Goal: Transaction & Acquisition: Obtain resource

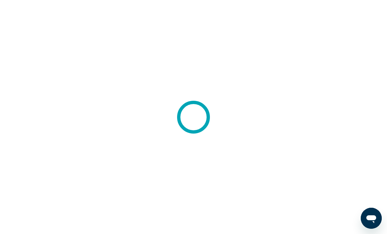
scroll to position [18, 0]
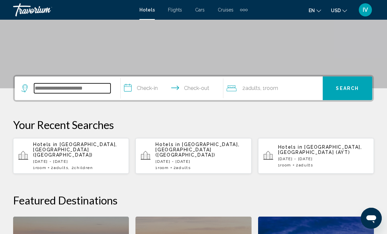
click at [54, 90] on input "Search widget" at bounding box center [72, 88] width 76 height 10
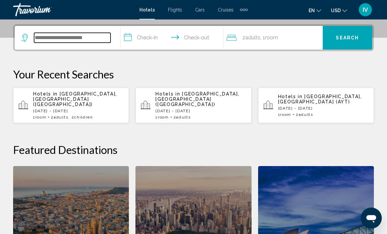
scroll to position [162, 0]
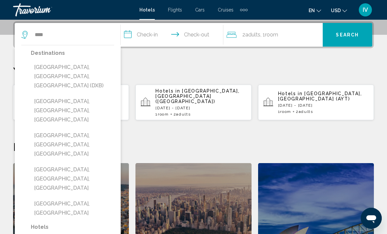
click at [52, 67] on button "Dubai, Dubai Emirate, United Arab Emirates (DXB)" at bounding box center [72, 76] width 83 height 31
type input "**********"
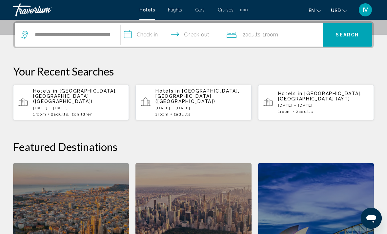
click at [149, 35] on input "**********" at bounding box center [173, 36] width 105 height 26
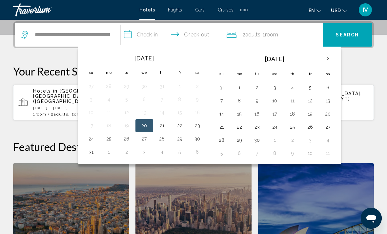
click at [322, 62] on th "Next month" at bounding box center [328, 58] width 18 height 14
click at [324, 60] on th "Next month" at bounding box center [328, 58] width 18 height 14
click at [261, 131] on button "18" at bounding box center [257, 126] width 10 height 9
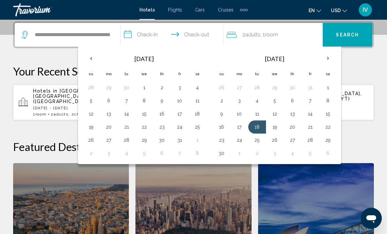
click at [262, 136] on button "25" at bounding box center [257, 140] width 10 height 9
type input "**********"
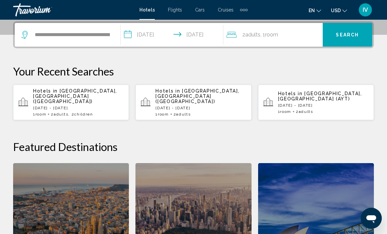
click at [351, 34] on span "Search" at bounding box center [347, 34] width 23 height 5
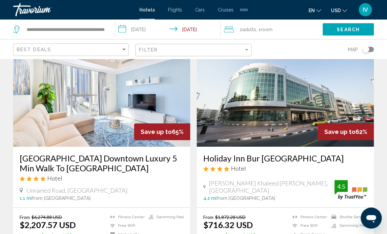
click at [342, 123] on img "Main content" at bounding box center [285, 94] width 177 height 105
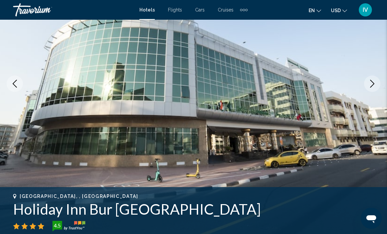
scroll to position [90, 0]
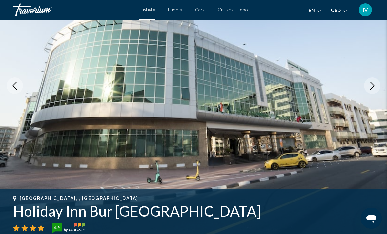
click at [377, 84] on button "Next image" at bounding box center [372, 85] width 16 height 16
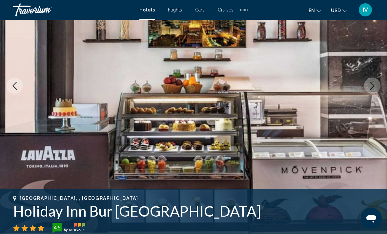
click at [369, 87] on icon "Next image" at bounding box center [372, 86] width 8 height 8
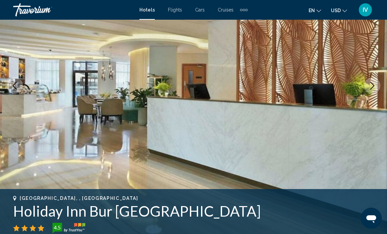
click at [372, 85] on icon "Next image" at bounding box center [372, 86] width 8 height 8
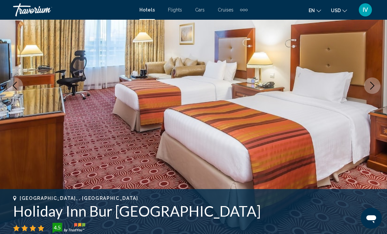
click at [376, 89] on button "Next image" at bounding box center [372, 85] width 16 height 16
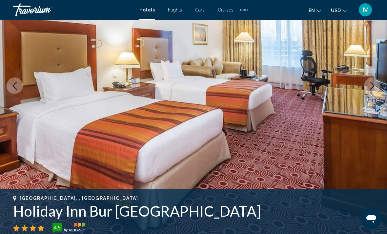
click at [369, 88] on icon "Next image" at bounding box center [372, 86] width 8 height 8
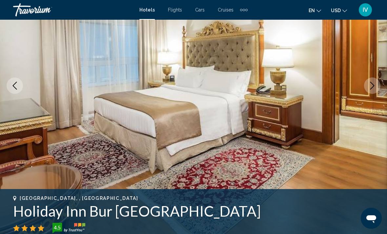
click at [375, 91] on button "Next image" at bounding box center [372, 85] width 16 height 16
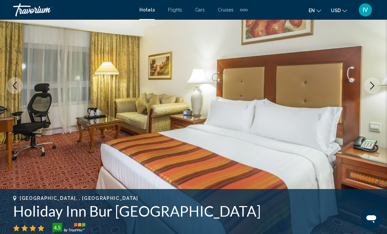
click at [374, 91] on button "Next image" at bounding box center [372, 85] width 16 height 16
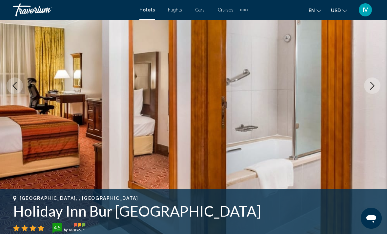
click at [375, 91] on button "Next image" at bounding box center [372, 85] width 16 height 16
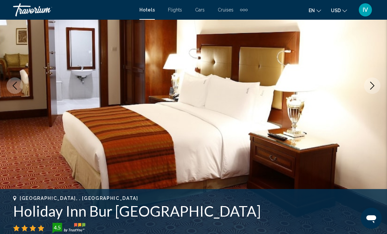
click at [376, 91] on button "Next image" at bounding box center [372, 85] width 16 height 16
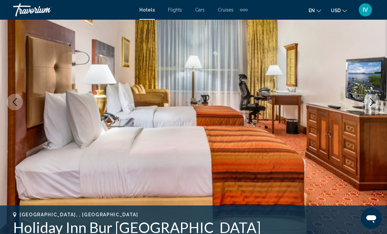
scroll to position [72, 0]
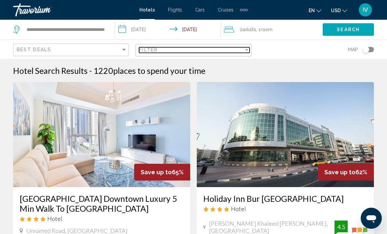
click at [226, 52] on div "Filter" at bounding box center [191, 49] width 104 height 5
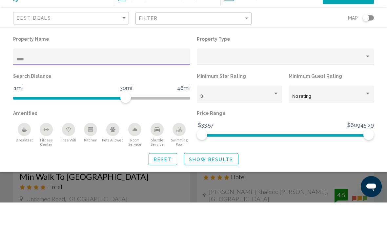
type input "***"
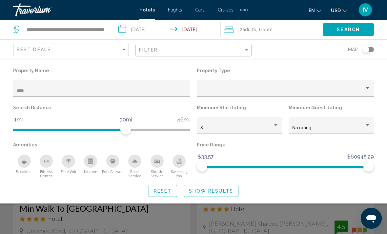
click at [367, 92] on div "Property type" at bounding box center [285, 90] width 170 height 5
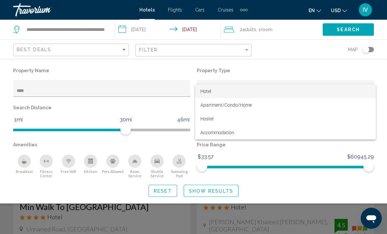
scroll to position [7, 0]
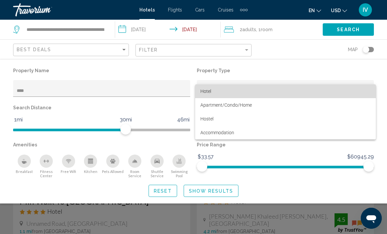
click at [356, 90] on span "Hotel" at bounding box center [285, 91] width 170 height 14
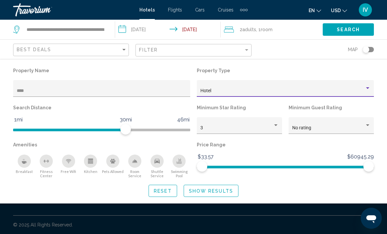
click at [22, 158] on div "Breakfast" at bounding box center [24, 161] width 13 height 13
click at [207, 193] on span "Show Results" at bounding box center [211, 190] width 44 height 5
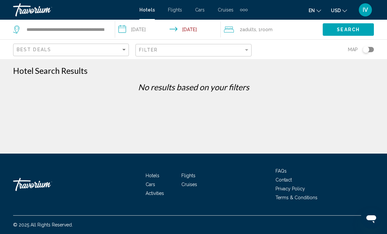
scroll to position [0, 0]
click at [353, 31] on span "Search" at bounding box center [348, 29] width 23 height 5
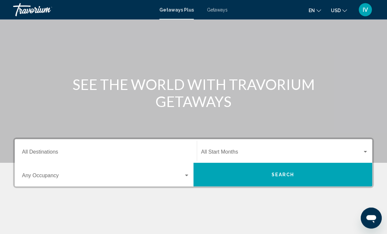
click at [157, 152] on input "Destination All Destinations" at bounding box center [106, 154] width 168 height 6
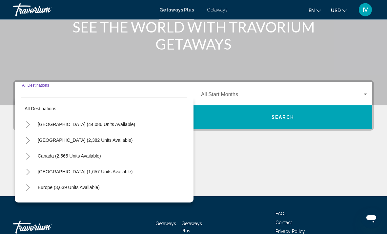
scroll to position [113, 0]
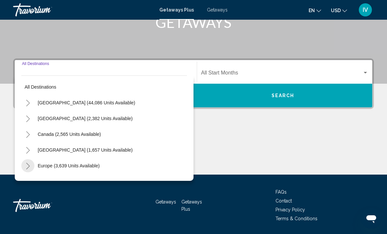
click at [29, 166] on icon "Toggle Europe (3,639 units available)" at bounding box center [28, 166] width 5 height 7
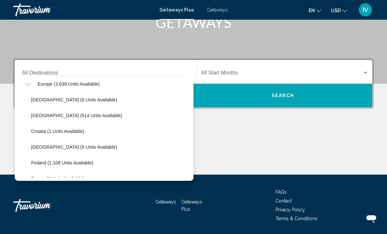
scroll to position [81, 0]
click at [40, 118] on span "[GEOGRAPHIC_DATA] (514 units available)" at bounding box center [76, 115] width 91 height 5
type input "**********"
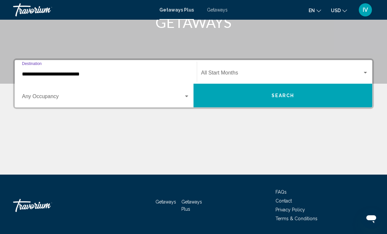
click at [274, 98] on span "Search" at bounding box center [283, 95] width 23 height 5
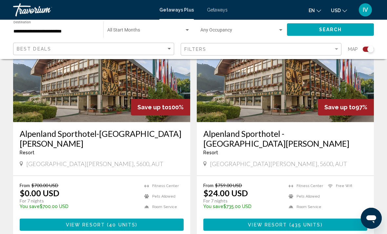
scroll to position [275, 0]
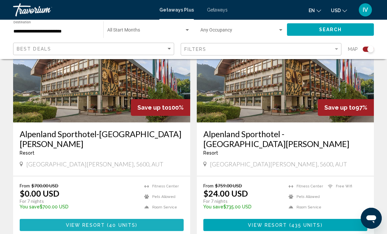
click at [59, 219] on button "View Resort ( 40 units )" at bounding box center [102, 225] width 164 height 12
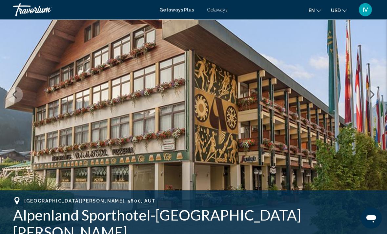
click at [371, 95] on icon "Next image" at bounding box center [372, 95] width 8 height 8
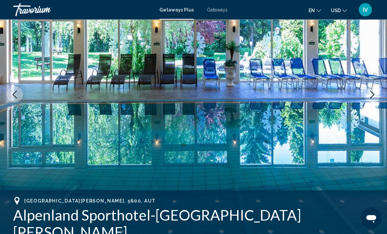
scroll to position [81, 0]
click at [377, 94] on button "Next image" at bounding box center [372, 94] width 16 height 16
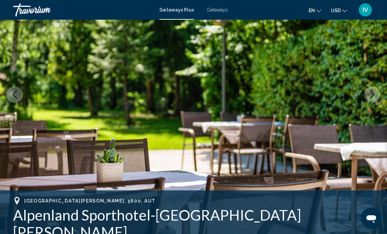
click at [371, 97] on icon "Next image" at bounding box center [372, 95] width 8 height 8
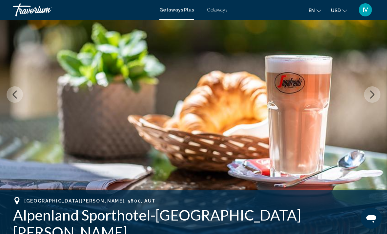
click at [378, 94] on button "Next image" at bounding box center [372, 94] width 16 height 16
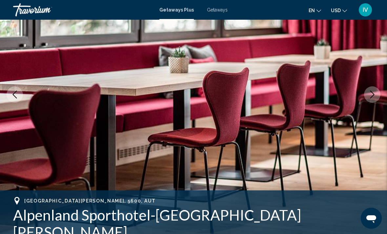
click at [377, 95] on button "Next image" at bounding box center [372, 94] width 16 height 16
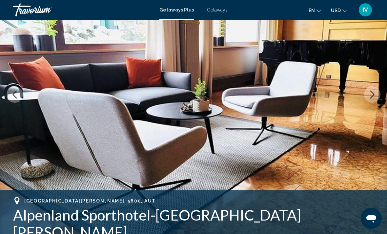
click at [374, 96] on icon "Next image" at bounding box center [372, 95] width 8 height 8
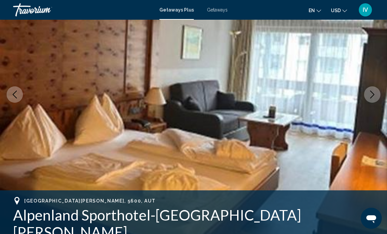
click at [371, 98] on icon "Next image" at bounding box center [372, 95] width 8 height 8
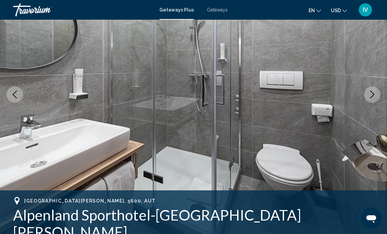
click at [371, 99] on button "Next image" at bounding box center [372, 94] width 16 height 16
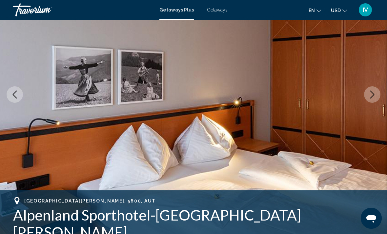
click at [370, 97] on icon "Next image" at bounding box center [372, 95] width 8 height 8
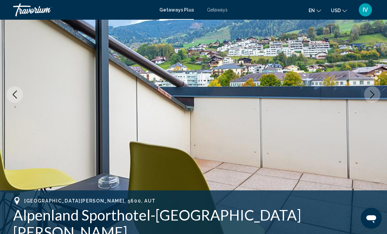
click at [373, 94] on icon "Next image" at bounding box center [372, 95] width 8 height 8
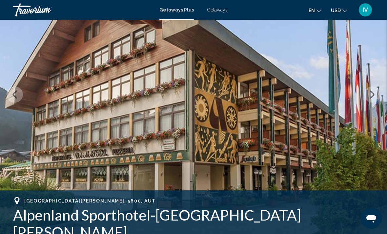
click at [13, 96] on icon "Previous image" at bounding box center [15, 95] width 8 height 8
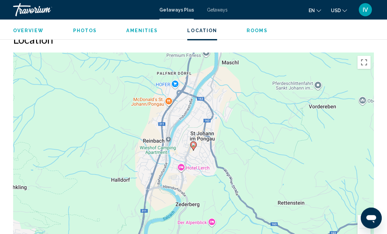
scroll to position [997, 0]
click at [363, 228] on button "Zoom out" at bounding box center [364, 234] width 13 height 13
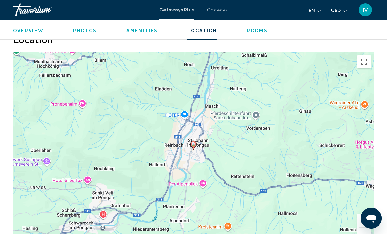
click at [360, 228] on button "Zoom out" at bounding box center [364, 234] width 13 height 13
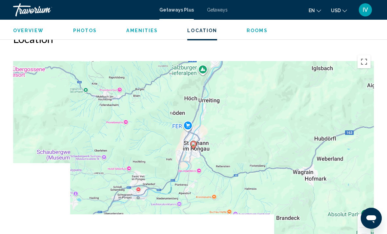
click at [356, 221] on div "To activate drag with keyboard, press Alt + Enter. Once in keyboard drag state,…" at bounding box center [193, 150] width 361 height 197
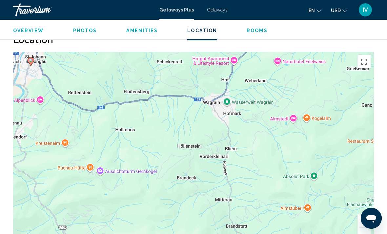
click at [363, 228] on button "Zoom out" at bounding box center [364, 234] width 13 height 13
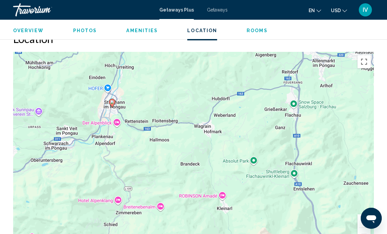
click at [363, 228] on button "Zoom out" at bounding box center [364, 234] width 13 height 13
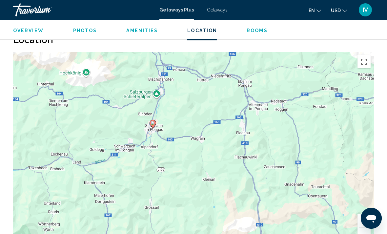
click at [363, 228] on button "Zoom out" at bounding box center [364, 234] width 13 height 13
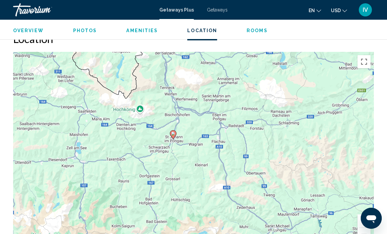
click at [363, 228] on button "Zoom out" at bounding box center [364, 234] width 13 height 13
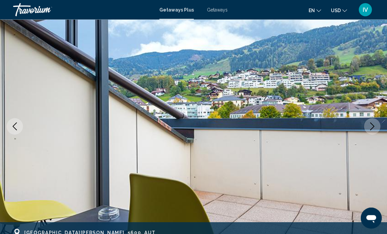
scroll to position [0, 0]
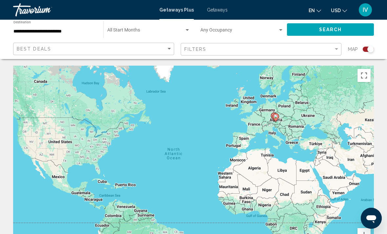
click at [46, 29] on input "**********" at bounding box center [54, 31] width 83 height 5
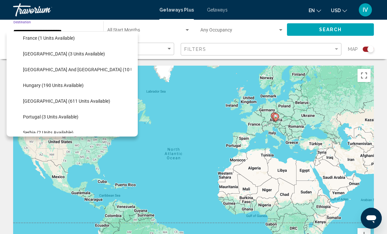
scroll to position [178, 0]
click at [34, 55] on span "[GEOGRAPHIC_DATA] (3 units available)" at bounding box center [64, 53] width 82 height 5
type input "**********"
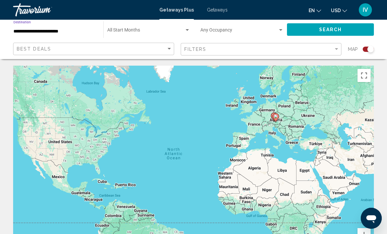
click at [351, 31] on button "Search" at bounding box center [330, 29] width 87 height 12
click at [218, 12] on span "Getaways" at bounding box center [217, 9] width 21 height 5
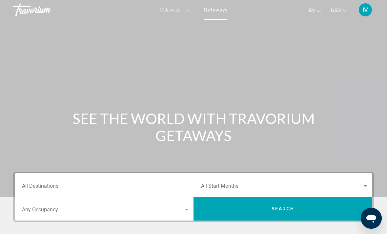
click at [110, 186] on input "Destination All Destinations" at bounding box center [106, 187] width 168 height 6
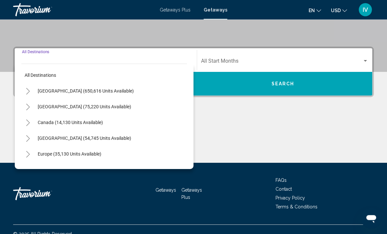
scroll to position [134, 0]
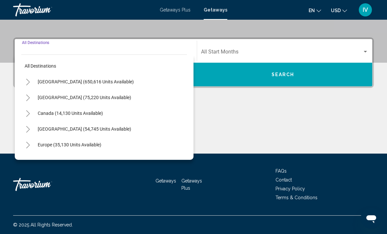
click at [24, 147] on button "Toggle Europe (35,130 units available)" at bounding box center [27, 144] width 13 height 13
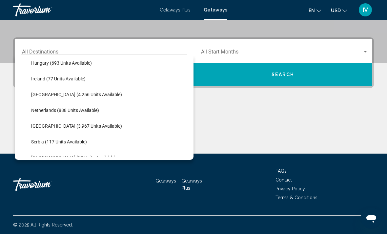
scroll to position [240, 0]
click at [37, 95] on span "[GEOGRAPHIC_DATA] (4,256 units available)" at bounding box center [76, 93] width 91 height 5
type input "**********"
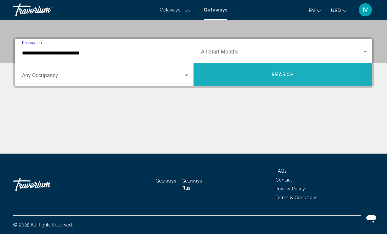
click at [291, 77] on span "Search" at bounding box center [283, 74] width 23 height 5
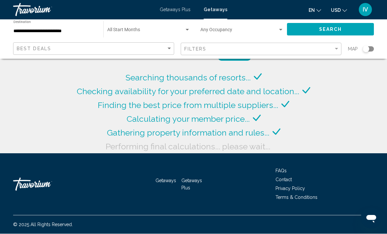
scroll to position [21, 0]
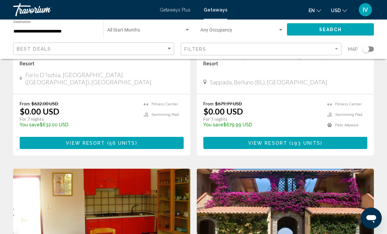
click at [369, 48] on div "Search widget" at bounding box center [366, 49] width 7 height 7
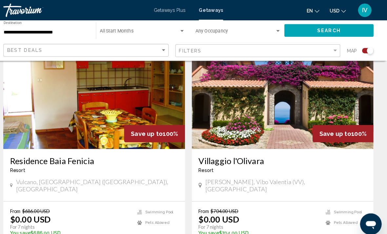
scroll to position [483, 0]
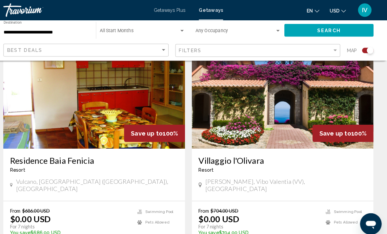
click at [339, 114] on img "Main content" at bounding box center [285, 92] width 177 height 105
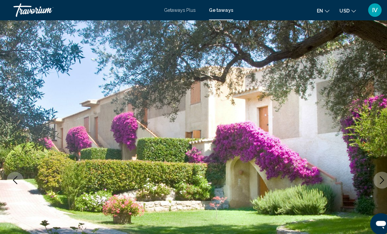
click at [367, 178] on button "Next image" at bounding box center [372, 175] width 16 height 16
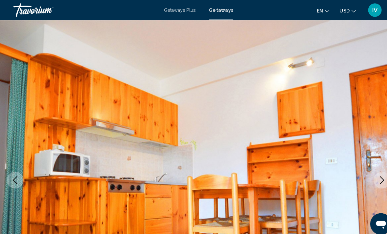
click at [366, 174] on button "Next image" at bounding box center [372, 175] width 16 height 16
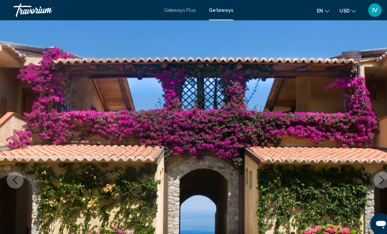
click at [367, 174] on button "Next image" at bounding box center [372, 175] width 16 height 16
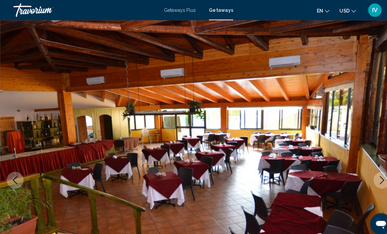
click at [367, 172] on button "Next image" at bounding box center [372, 175] width 16 height 16
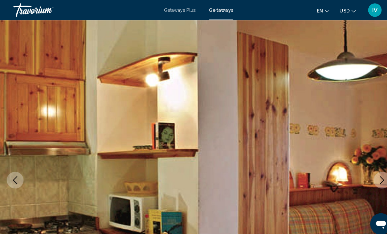
click at [368, 176] on button "Next image" at bounding box center [372, 175] width 16 height 16
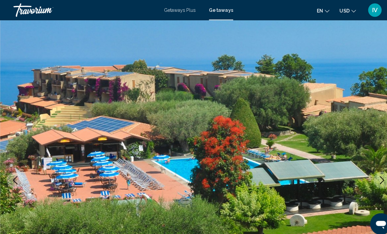
click at [11, 136] on img "Main content" at bounding box center [193, 176] width 387 height 312
click at [11, 154] on img "Main content" at bounding box center [193, 176] width 387 height 312
click at [18, 179] on icon "Previous image" at bounding box center [15, 176] width 8 height 8
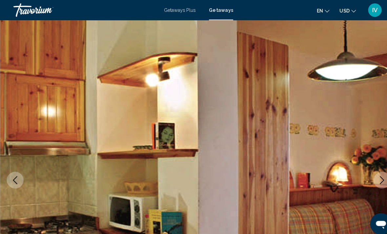
click at [367, 178] on button "Next image" at bounding box center [372, 175] width 16 height 16
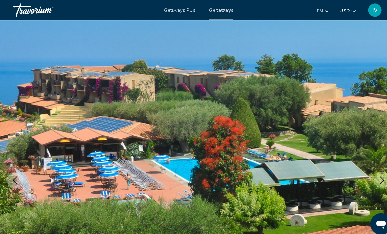
click at [369, 177] on icon "Next image" at bounding box center [372, 176] width 8 height 8
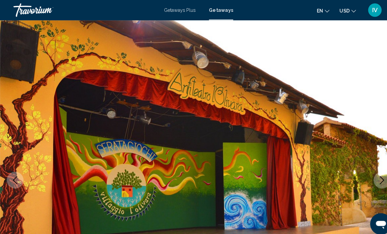
click at [368, 176] on icon "Next image" at bounding box center [372, 176] width 8 height 8
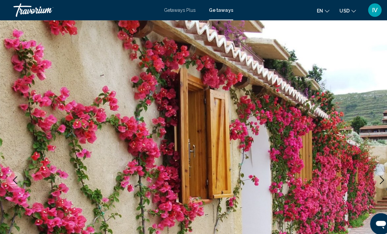
click at [372, 174] on icon "Next image" at bounding box center [372, 176] width 4 height 8
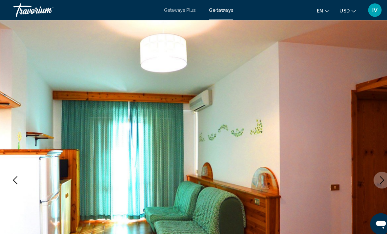
click at [372, 172] on icon "Next image" at bounding box center [372, 176] width 8 height 8
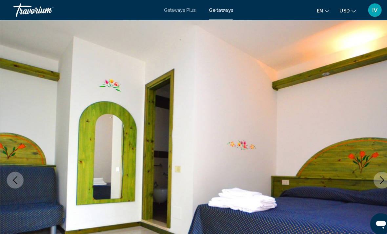
click at [373, 173] on icon "Next image" at bounding box center [372, 176] width 8 height 8
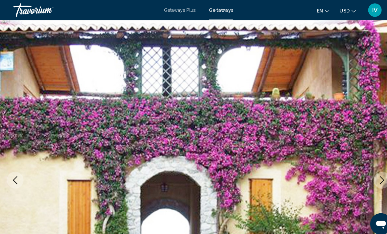
click at [373, 173] on icon "Next image" at bounding box center [372, 176] width 8 height 8
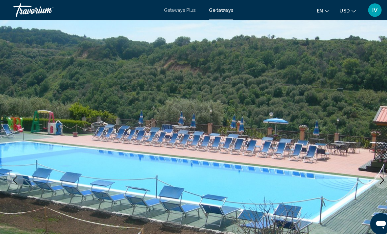
click at [371, 175] on icon "Next image" at bounding box center [372, 176] width 8 height 8
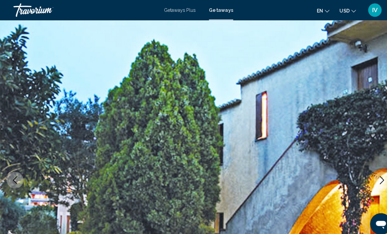
click at [371, 173] on icon "Next image" at bounding box center [372, 176] width 8 height 8
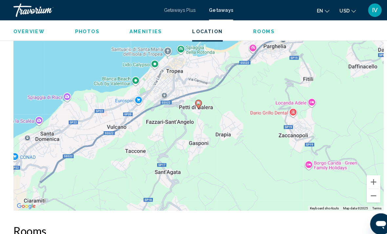
scroll to position [1162, 0]
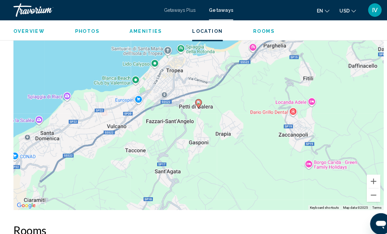
click at [363, 191] on button "Zoom out" at bounding box center [364, 190] width 13 height 13
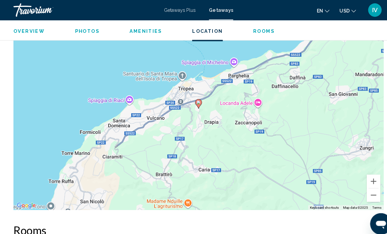
click at [364, 190] on button "Zoom out" at bounding box center [364, 190] width 13 height 13
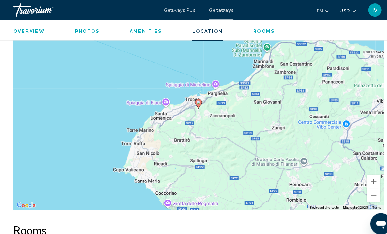
click at [364, 189] on button "Zoom out" at bounding box center [364, 190] width 13 height 13
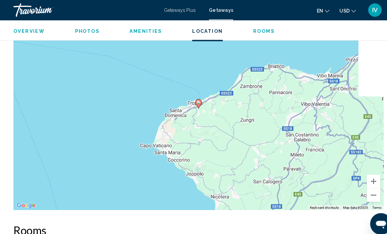
click at [363, 191] on button "Zoom out" at bounding box center [364, 190] width 13 height 13
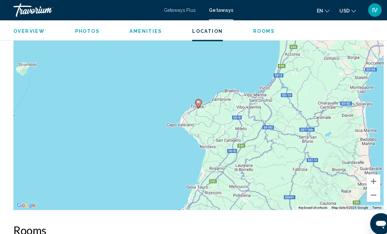
click at [362, 190] on button "Zoom out" at bounding box center [364, 190] width 13 height 13
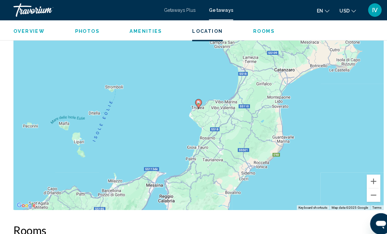
click at [363, 189] on button "Zoom out" at bounding box center [364, 190] width 13 height 13
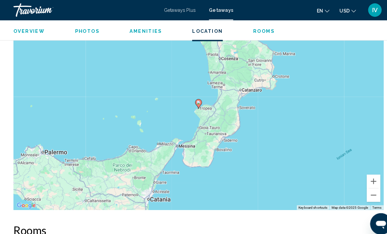
click at [362, 190] on button "Zoom out" at bounding box center [364, 190] width 13 height 13
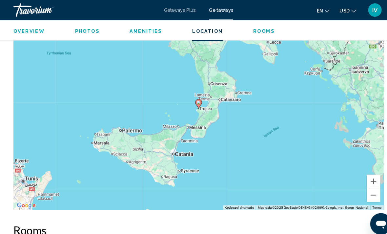
click at [362, 191] on button "Zoom out" at bounding box center [364, 190] width 13 height 13
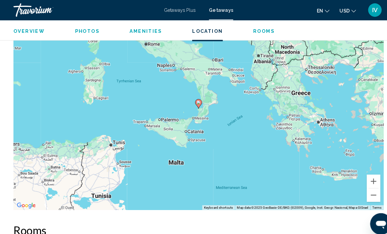
click at [360, 173] on button "Zoom in" at bounding box center [364, 176] width 13 height 13
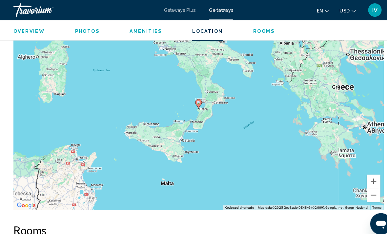
click at [356, 173] on div "To activate drag with keyboard, press Alt + Enter. Once in keyboard drag state,…" at bounding box center [193, 106] width 361 height 197
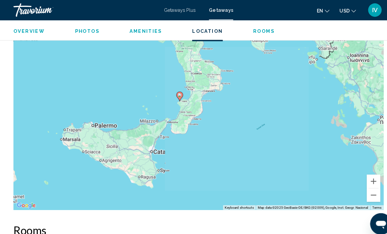
click at [357, 171] on div "To activate drag with keyboard, press Alt + Enter. Once in keyboard drag state,…" at bounding box center [193, 106] width 361 height 197
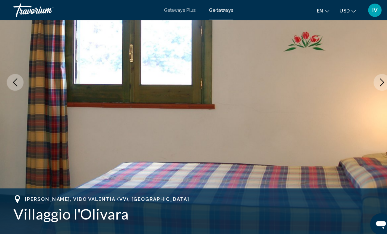
scroll to position [92, 0]
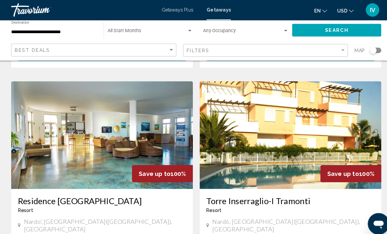
scroll to position [933, 0]
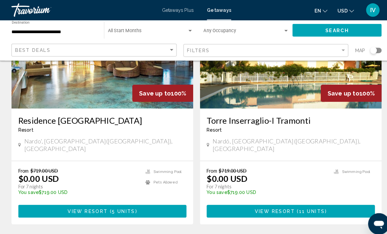
click at [353, 200] on button "View Resort ( 11 units )" at bounding box center [285, 206] width 164 height 12
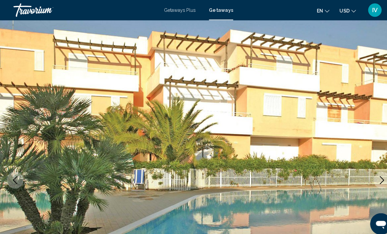
click at [367, 175] on button "Next image" at bounding box center [372, 175] width 16 height 16
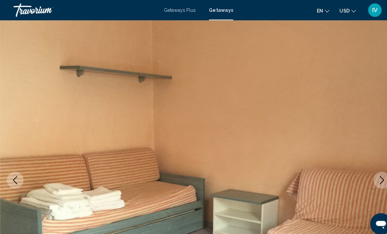
click at [370, 179] on button "Next image" at bounding box center [372, 175] width 16 height 16
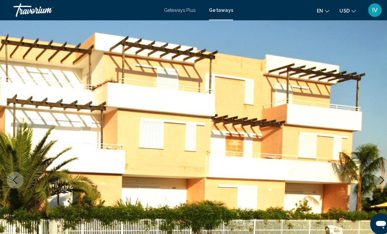
click at [370, 178] on icon "Next image" at bounding box center [372, 176] width 8 height 8
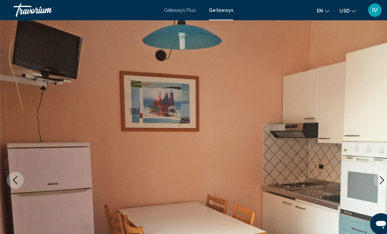
click at [370, 176] on icon "Next image" at bounding box center [372, 176] width 8 height 8
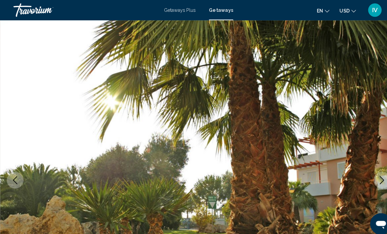
click at [371, 175] on icon "Next image" at bounding box center [372, 176] width 8 height 8
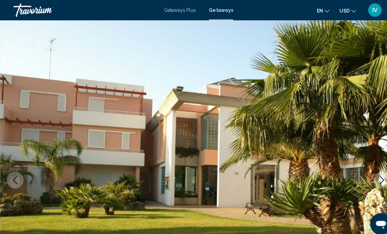
click at [370, 174] on icon "Next image" at bounding box center [372, 176] width 8 height 8
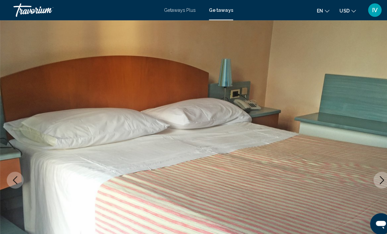
click at [369, 174] on icon "Next image" at bounding box center [372, 176] width 8 height 8
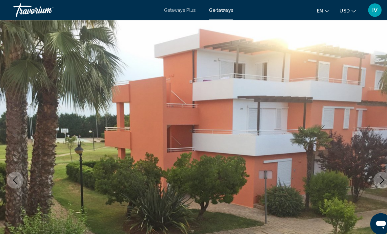
click at [370, 173] on icon "Next image" at bounding box center [372, 176] width 8 height 8
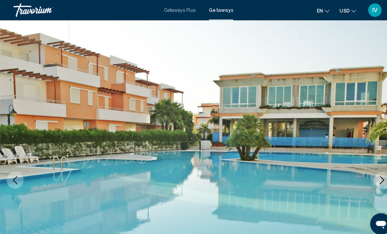
click at [369, 174] on icon "Next image" at bounding box center [372, 176] width 8 height 8
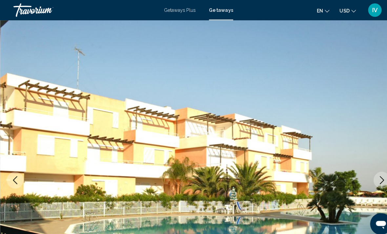
click at [370, 174] on icon "Next image" at bounding box center [372, 176] width 8 height 8
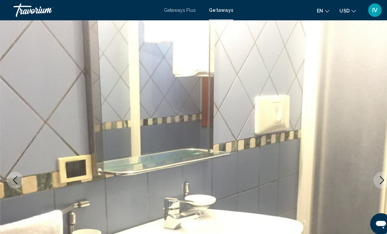
click at [368, 178] on button "Next image" at bounding box center [372, 175] width 16 height 16
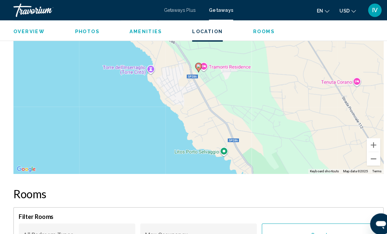
scroll to position [1103, 0]
click at [362, 154] on button "Zoom out" at bounding box center [364, 154] width 13 height 13
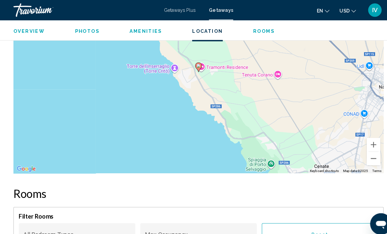
click at [363, 154] on button "Zoom out" at bounding box center [364, 154] width 13 height 13
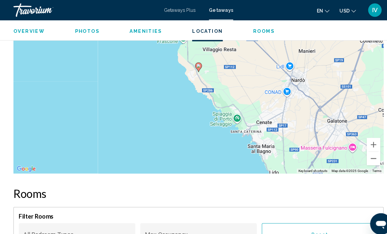
click at [363, 155] on button "Zoom out" at bounding box center [364, 154] width 13 height 13
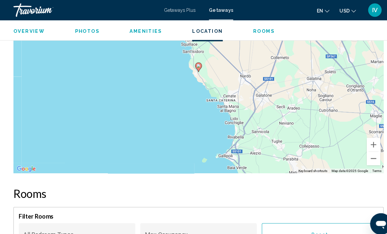
click at [363, 155] on button "Zoom out" at bounding box center [364, 154] width 13 height 13
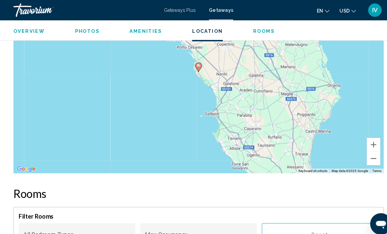
click at [364, 155] on button "Zoom out" at bounding box center [364, 154] width 13 height 13
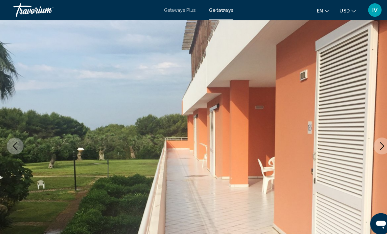
scroll to position [0, 0]
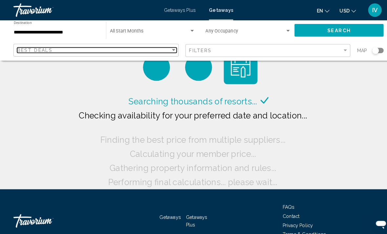
click at [159, 52] on div "Best Deals" at bounding box center [92, 48] width 150 height 5
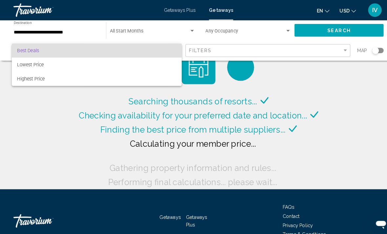
click at [245, 93] on div at bounding box center [193, 117] width 387 height 234
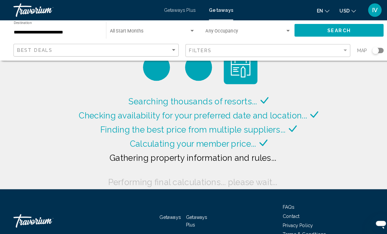
click at [69, 29] on input "**********" at bounding box center [54, 31] width 83 height 5
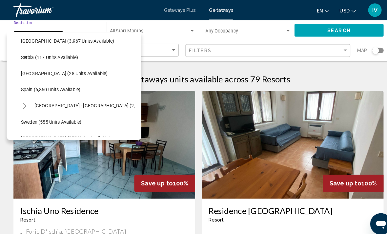
scroll to position [303, 3]
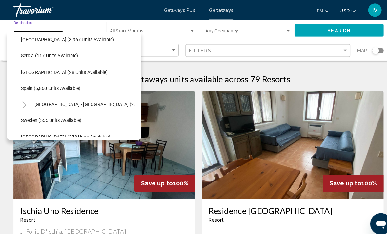
click at [101, 103] on span "[GEOGRAPHIC_DATA] - [GEOGRAPHIC_DATA] (2,547 units available)" at bounding box center [102, 101] width 138 height 5
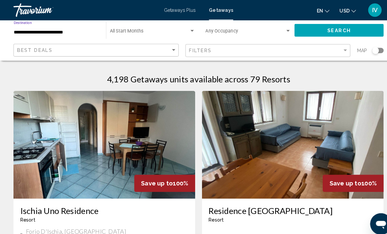
type input "**********"
click at [358, 27] on button "Search" at bounding box center [330, 29] width 87 height 12
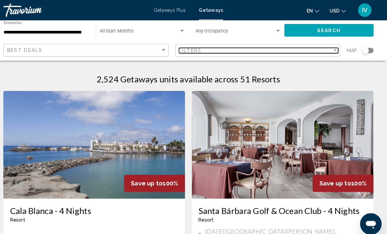
click at [322, 52] on div "Filters" at bounding box center [259, 49] width 150 height 5
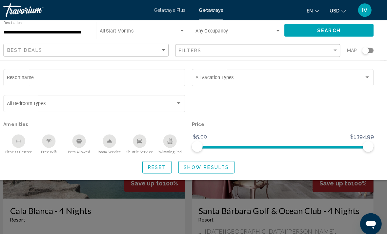
click at [249, 79] on span "Search widget" at bounding box center [282, 76] width 164 height 5
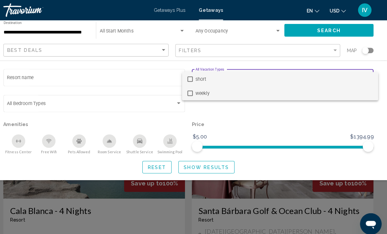
click at [189, 91] on mat-option "weekly" at bounding box center [282, 91] width 191 height 14
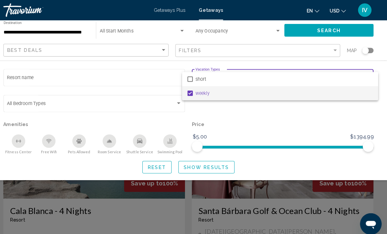
click at [216, 165] on div at bounding box center [193, 117] width 387 height 234
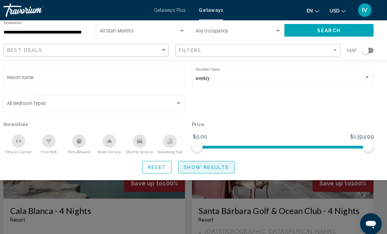
click at [207, 166] on button "Show Results" at bounding box center [211, 163] width 55 height 12
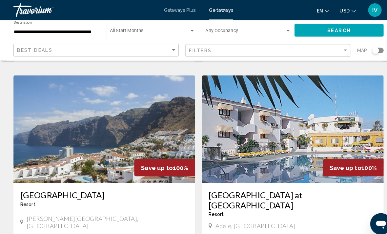
scroll to position [246, 0]
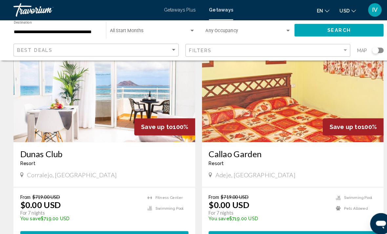
click at [156, 225] on button "View Resort ( 49 units )" at bounding box center [102, 231] width 164 height 12
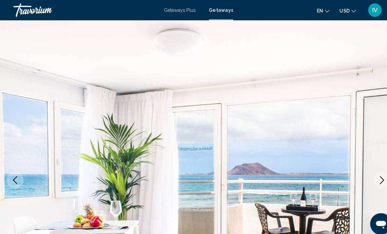
click at [369, 179] on icon "Next image" at bounding box center [372, 176] width 8 height 8
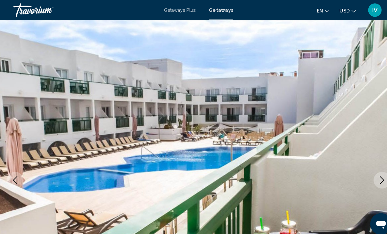
click at [372, 172] on icon "Next image" at bounding box center [372, 176] width 8 height 8
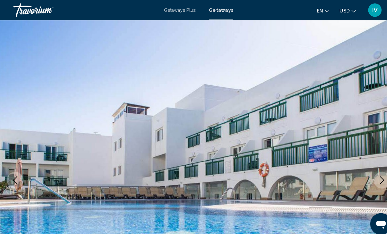
click at [372, 171] on button "Next image" at bounding box center [372, 175] width 16 height 16
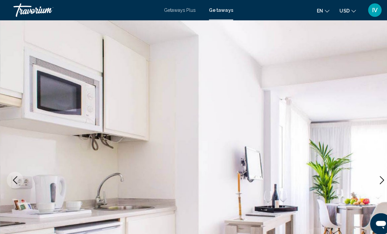
click at [369, 175] on icon "Next image" at bounding box center [372, 176] width 8 height 8
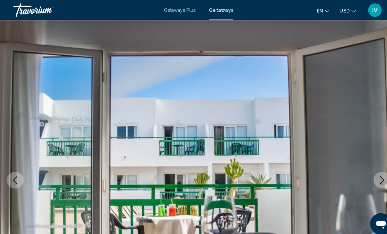
click at [370, 176] on icon "Next image" at bounding box center [372, 176] width 8 height 8
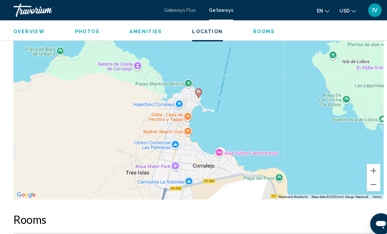
scroll to position [1072, 0]
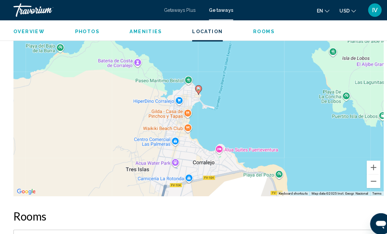
click at [363, 174] on button "Zoom out" at bounding box center [364, 176] width 13 height 13
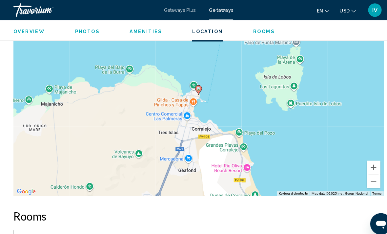
click at [361, 178] on button "Zoom out" at bounding box center [364, 176] width 13 height 13
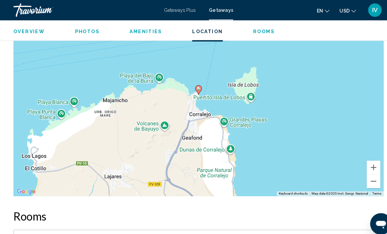
click at [357, 178] on div "To activate drag with keyboard, press Alt + Enter. Once in keyboard drag state,…" at bounding box center [193, 92] width 361 height 197
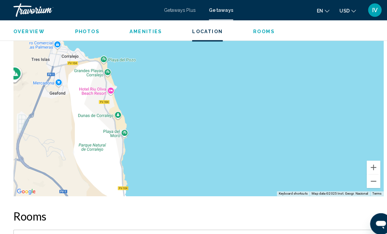
click at [358, 177] on button "Zoom out" at bounding box center [364, 176] width 13 height 13
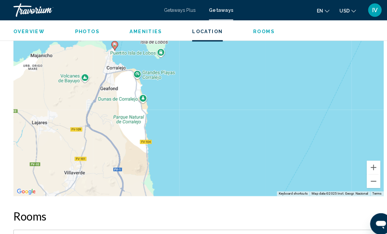
click at [357, 176] on div "To activate drag with keyboard, press Alt + Enter. Once in keyboard drag state,…" at bounding box center [193, 92] width 361 height 197
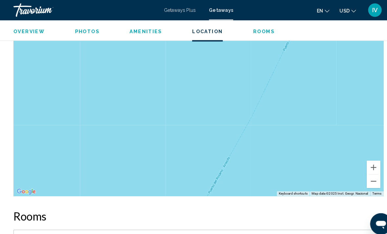
click at [356, 175] on div "Main content" at bounding box center [193, 92] width 361 height 197
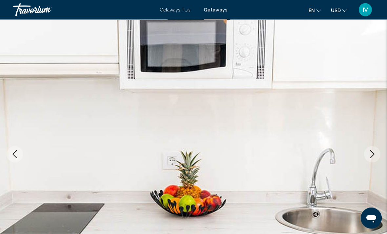
scroll to position [0, 0]
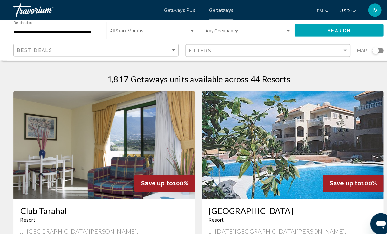
click at [84, 34] on input "**********" at bounding box center [54, 31] width 83 height 5
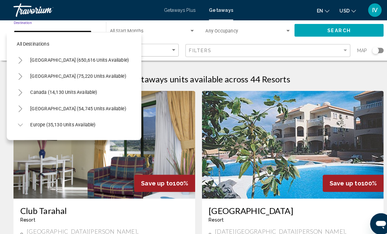
scroll to position [323, 0]
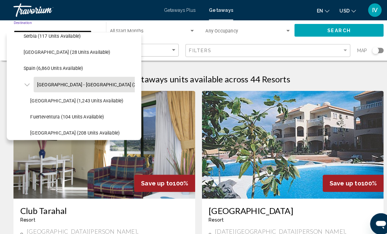
click at [82, 98] on span "[GEOGRAPHIC_DATA] (1,243 units available)" at bounding box center [75, 97] width 91 height 5
type input "**********"
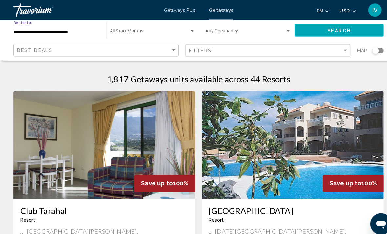
click at [351, 32] on button "Search" at bounding box center [330, 29] width 87 height 12
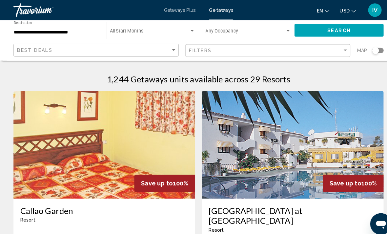
click at [351, 29] on button "Search" at bounding box center [330, 29] width 87 height 12
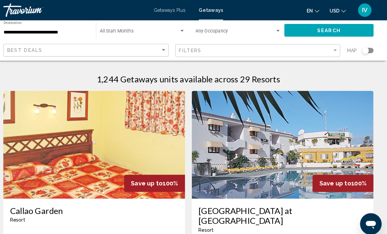
click at [64, 29] on input "**********" at bounding box center [54, 31] width 83 height 5
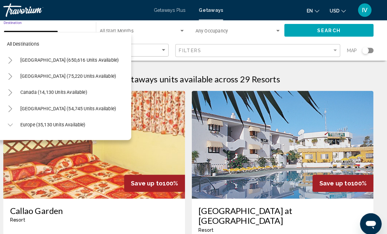
scroll to position [338, 0]
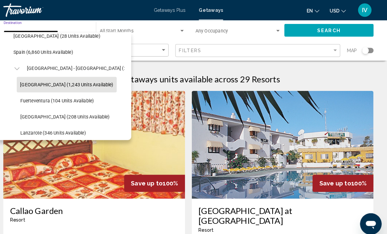
click at [65, 87] on button "[GEOGRAPHIC_DATA] (1,243 units available)" at bounding box center [74, 82] width 97 height 15
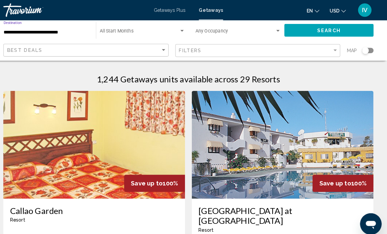
click at [341, 28] on button "Search" at bounding box center [330, 29] width 87 height 12
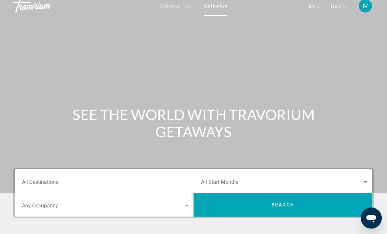
scroll to position [3, 0]
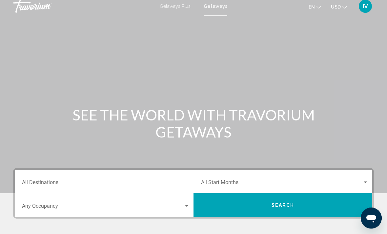
click at [145, 181] on input "Destination All Destinations" at bounding box center [106, 184] width 168 height 6
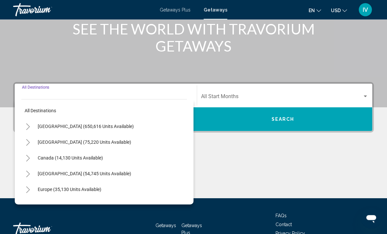
scroll to position [113, 0]
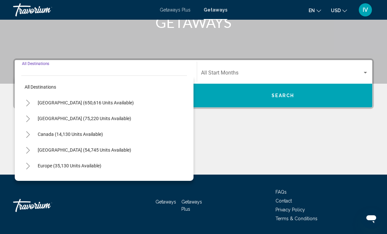
click at [28, 165] on icon "Toggle Europe (35,130 units available)" at bounding box center [28, 166] width 5 height 7
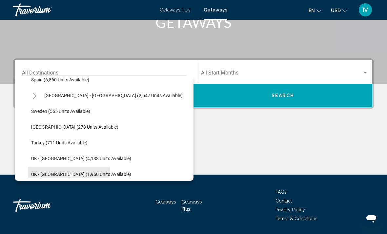
scroll to position [346, 0]
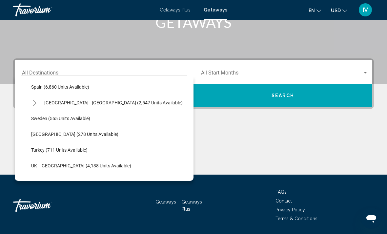
click at [42, 149] on span "Turkey (711 units available)" at bounding box center [59, 149] width 56 height 5
type input "**********"
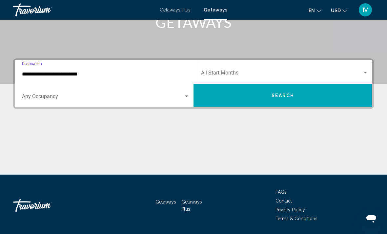
click at [258, 99] on button "Search" at bounding box center [283, 96] width 179 height 24
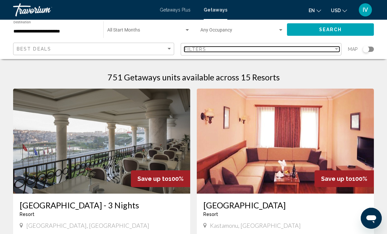
click at [296, 52] on div "Filters" at bounding box center [259, 49] width 150 height 5
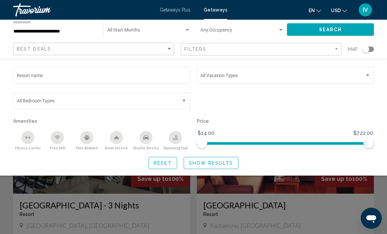
click at [254, 76] on span "Search widget" at bounding box center [282, 76] width 164 height 5
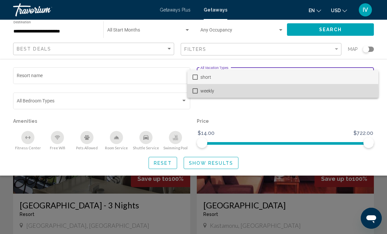
click at [194, 93] on mat-pseudo-checkbox at bounding box center [195, 90] width 5 height 5
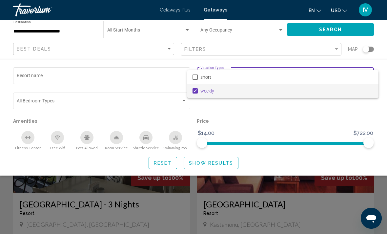
scroll to position [1, 0]
click at [212, 162] on div at bounding box center [193, 117] width 387 height 234
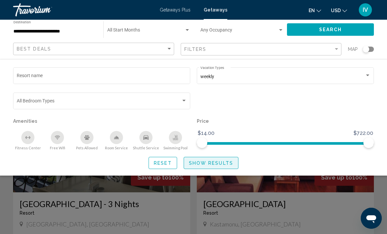
click at [214, 163] on span "Show Results" at bounding box center [211, 162] width 44 height 5
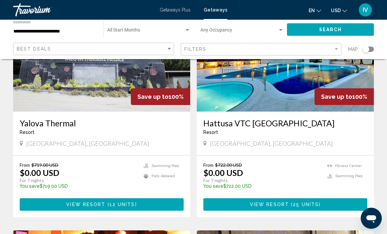
scroll to position [307, 0]
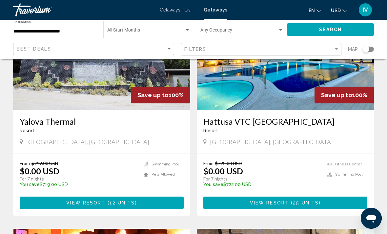
click at [44, 200] on button "View Resort ( 12 units )" at bounding box center [102, 203] width 164 height 12
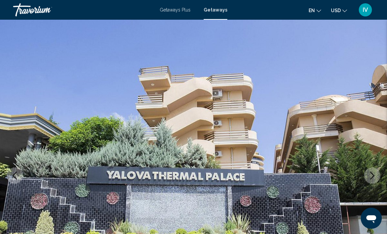
click at [374, 175] on icon "Next image" at bounding box center [372, 176] width 8 height 8
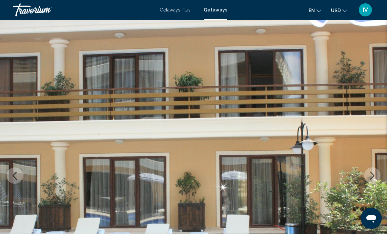
click at [375, 173] on icon "Next image" at bounding box center [372, 176] width 8 height 8
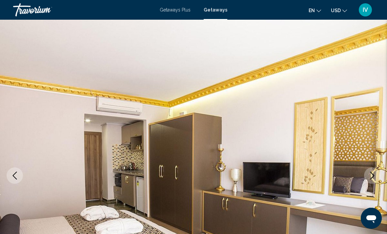
click at [373, 171] on button "Next image" at bounding box center [372, 175] width 16 height 16
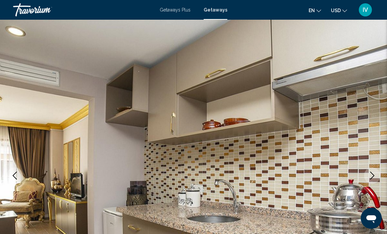
click at [367, 176] on button "Next image" at bounding box center [372, 175] width 16 height 16
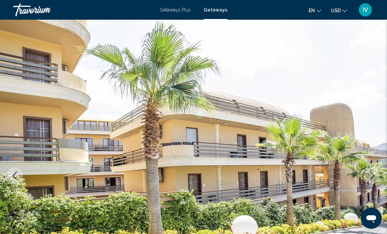
click at [367, 173] on button "Next image" at bounding box center [372, 175] width 16 height 16
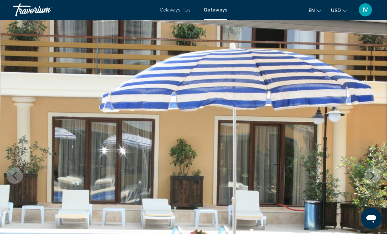
click at [366, 174] on button "Next image" at bounding box center [372, 175] width 16 height 16
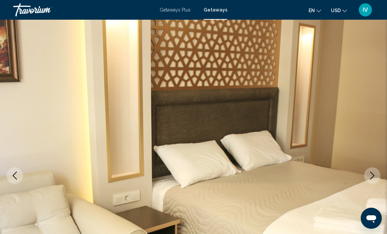
click at [366, 174] on button "Next image" at bounding box center [372, 175] width 16 height 16
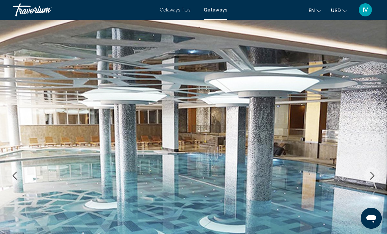
click at [365, 175] on button "Next image" at bounding box center [372, 175] width 16 height 16
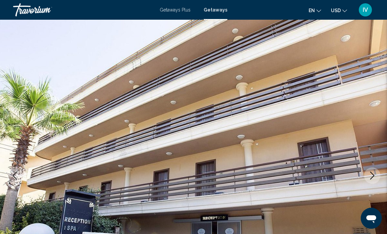
click at [365, 175] on button "Next image" at bounding box center [372, 175] width 16 height 16
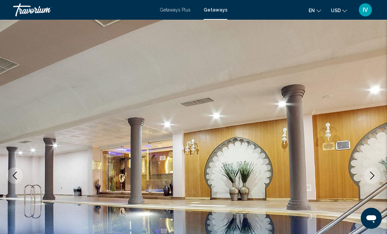
click at [368, 178] on button "Next image" at bounding box center [372, 175] width 16 height 16
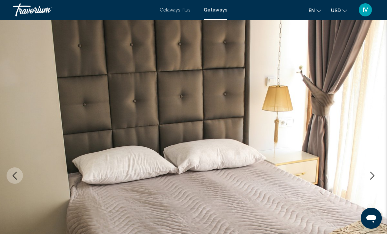
click at [370, 179] on icon "Next image" at bounding box center [372, 176] width 8 height 8
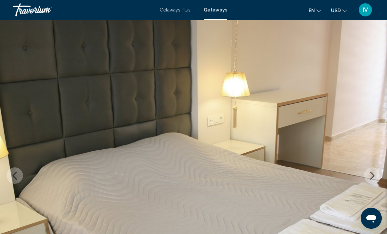
click at [369, 177] on icon "Next image" at bounding box center [372, 176] width 8 height 8
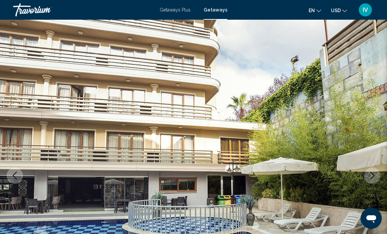
click at [369, 176] on icon "Next image" at bounding box center [372, 176] width 8 height 8
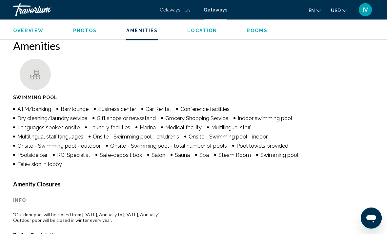
scroll to position [615, 0]
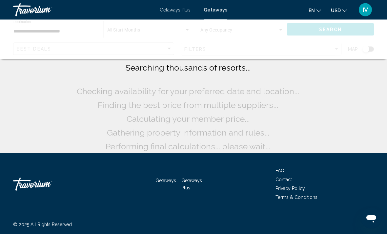
scroll to position [31, 0]
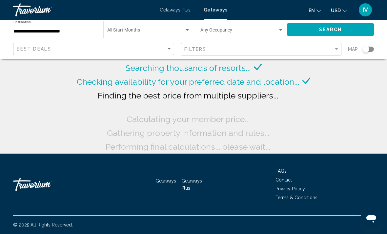
click at [47, 27] on div "**********" at bounding box center [54, 30] width 83 height 18
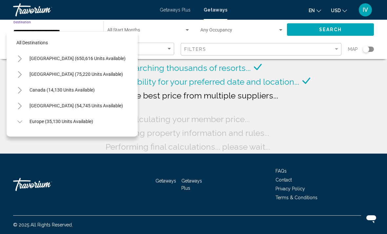
scroll to position [370, 0]
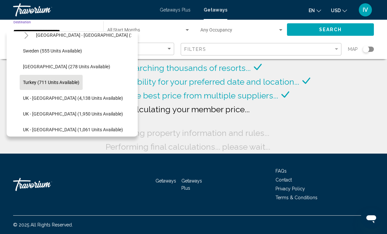
click at [36, 64] on span "[GEOGRAPHIC_DATA] (278 units available)" at bounding box center [66, 66] width 87 height 5
type input "**********"
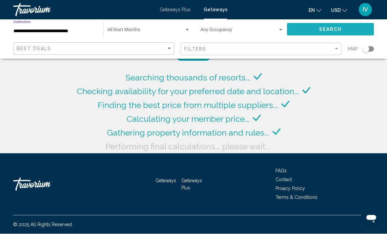
click at [315, 30] on button "Search" at bounding box center [330, 29] width 87 height 12
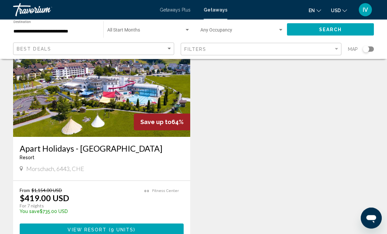
scroll to position [503, 0]
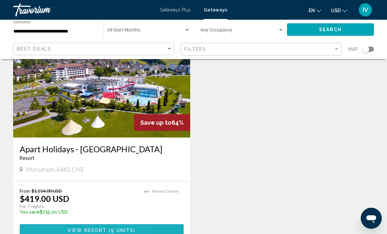
click at [43, 230] on button "View Resort ( 9 units )" at bounding box center [102, 230] width 164 height 12
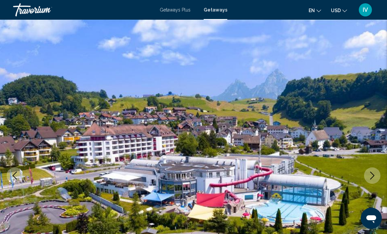
click at [370, 176] on icon "Next image" at bounding box center [372, 176] width 8 height 8
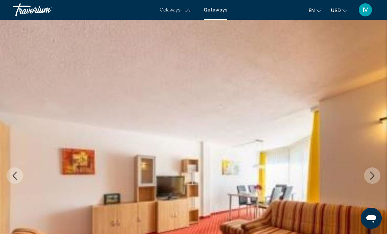
click at [375, 176] on icon "Next image" at bounding box center [372, 176] width 8 height 8
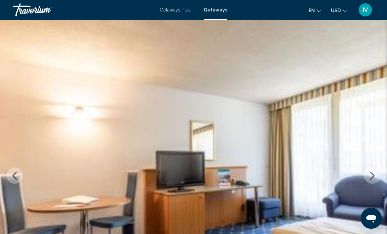
click at [372, 184] on img "Main content" at bounding box center [193, 176] width 387 height 312
click at [374, 168] on button "Next image" at bounding box center [372, 175] width 16 height 16
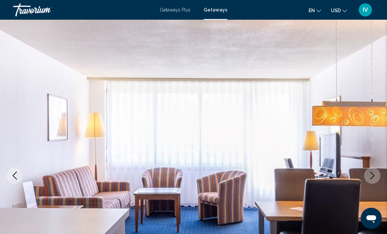
click at [372, 177] on icon "Next image" at bounding box center [372, 176] width 8 height 8
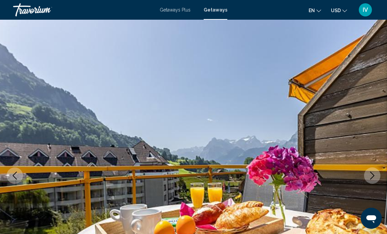
click at [375, 174] on icon "Next image" at bounding box center [372, 176] width 8 height 8
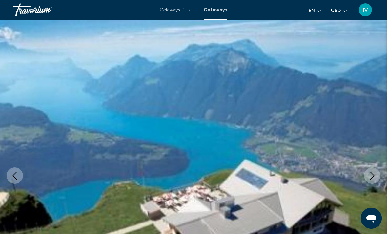
click at [370, 178] on icon "Next image" at bounding box center [372, 176] width 8 height 8
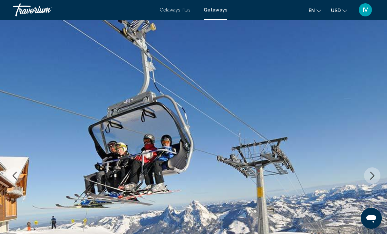
click at [369, 176] on icon "Next image" at bounding box center [372, 176] width 8 height 8
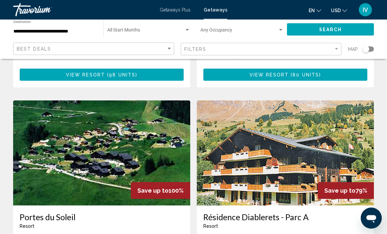
scroll to position [229, 0]
